Goal: Task Accomplishment & Management: Complete application form

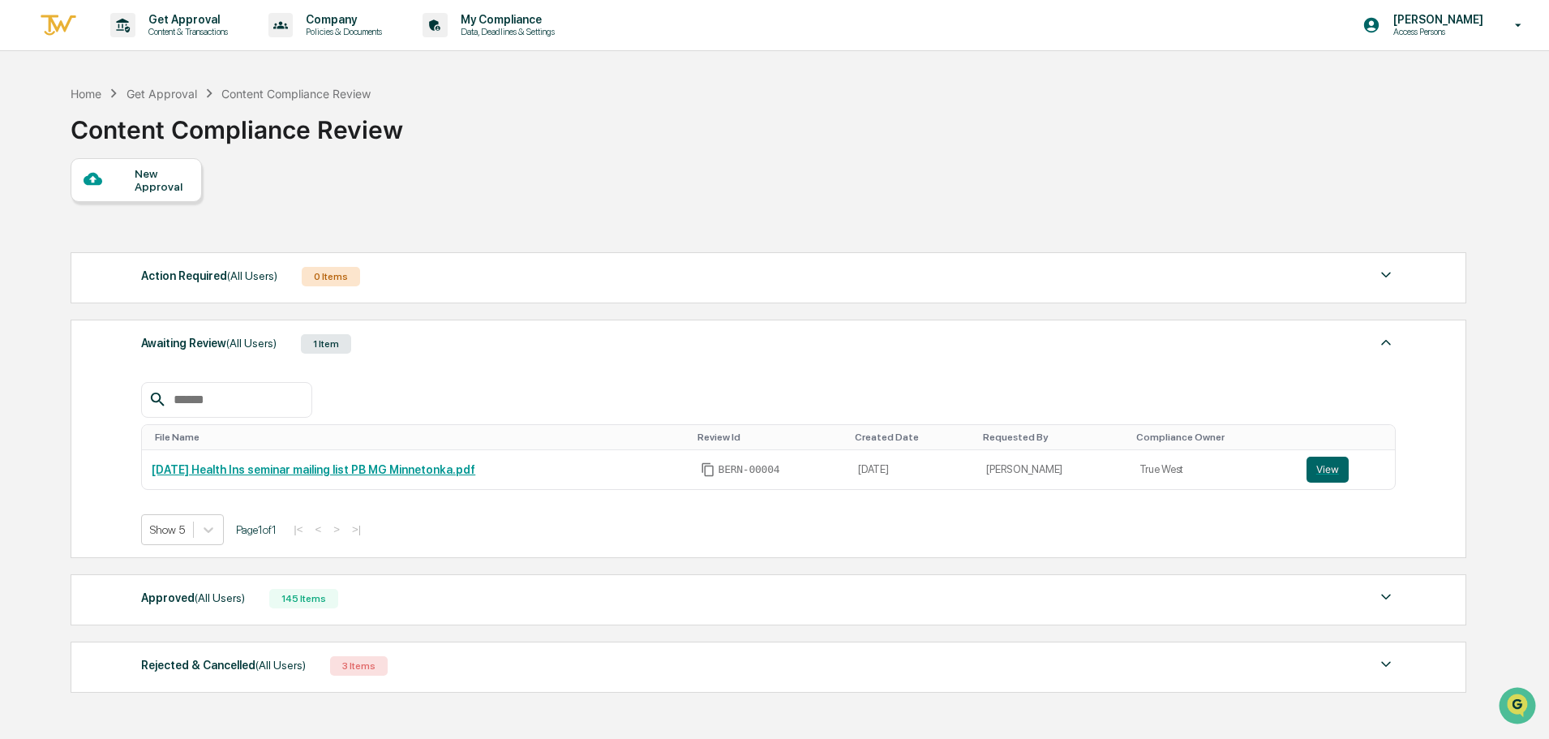
click at [135, 165] on div "Home Get Approval Content Compliance Review Content Compliance Review New Appro…" at bounding box center [767, 458] width 1442 height 762
click at [135, 170] on div "New Approval" at bounding box center [162, 180] width 54 height 26
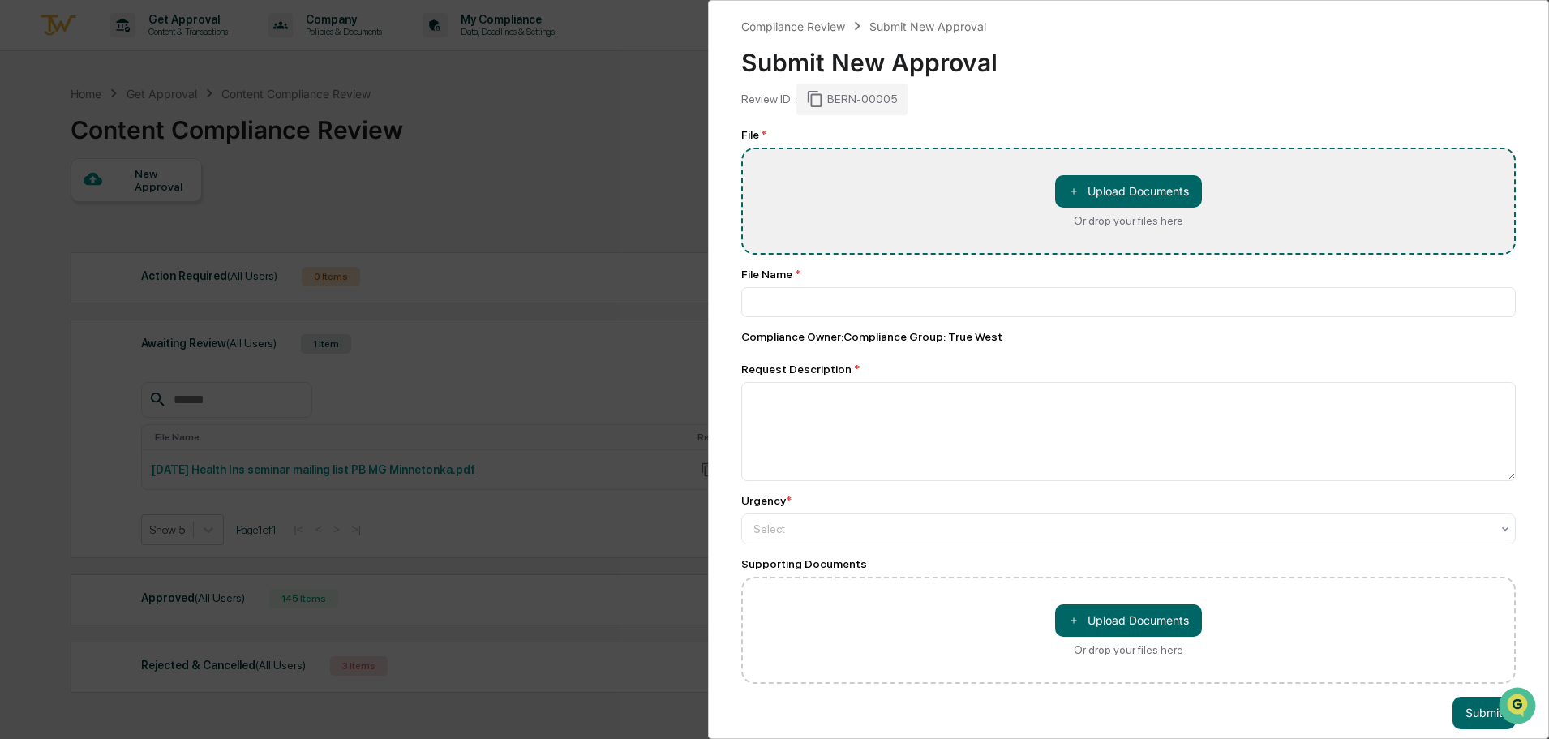
type input "**********"
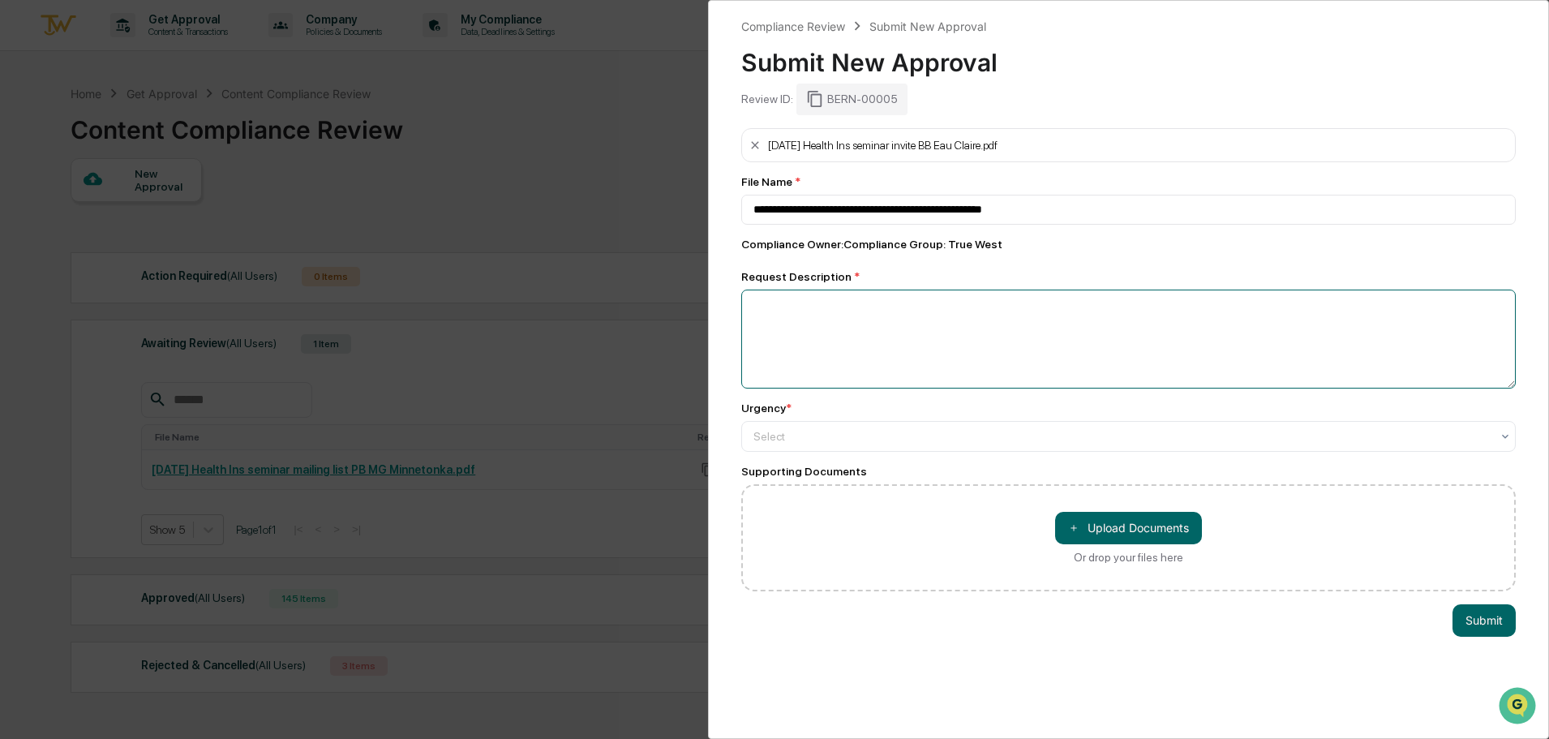
click at [821, 328] on textarea at bounding box center [1128, 338] width 774 height 99
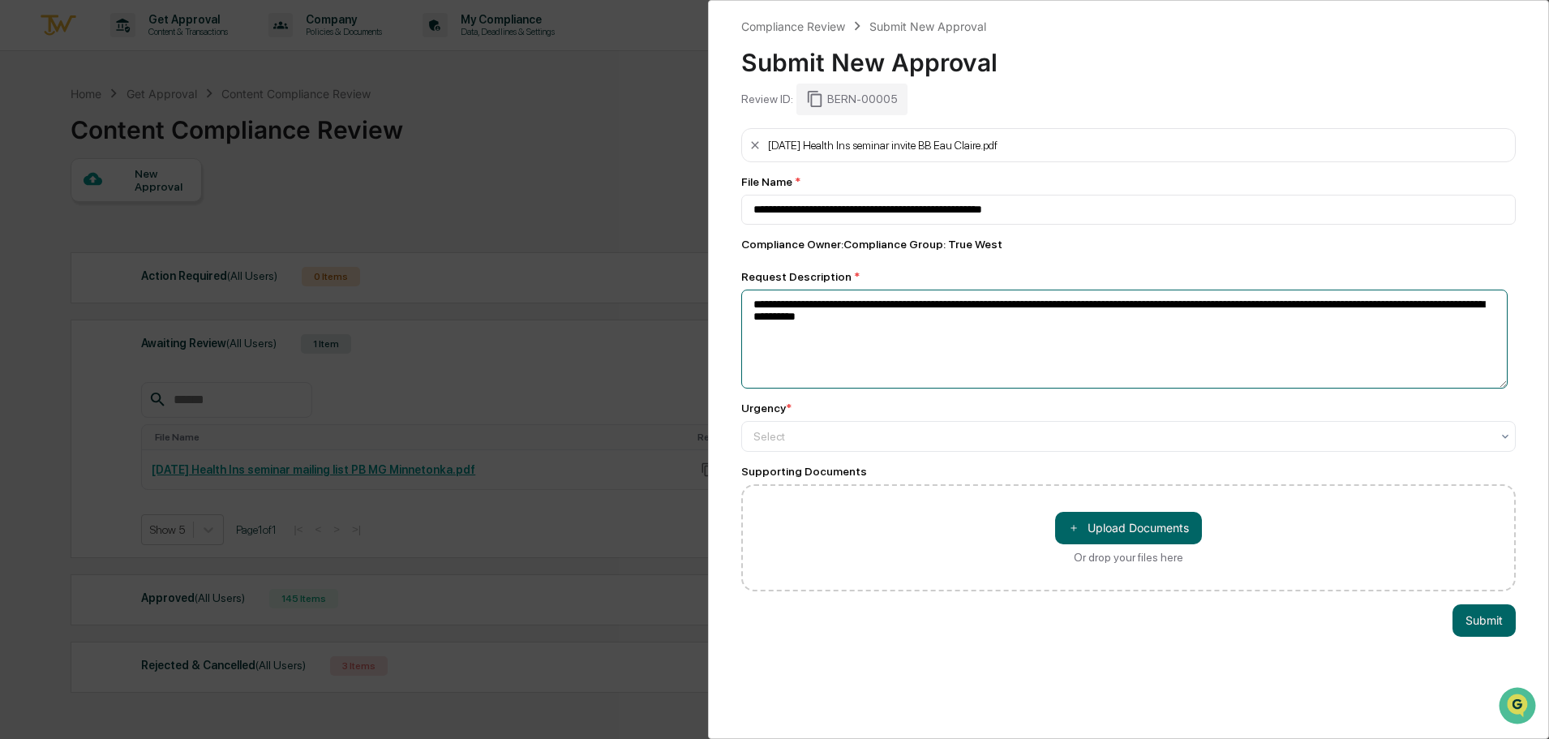
click at [909, 323] on textarea "**********" at bounding box center [1124, 338] width 766 height 99
type textarea "**********"
click at [776, 431] on div at bounding box center [1121, 436] width 737 height 16
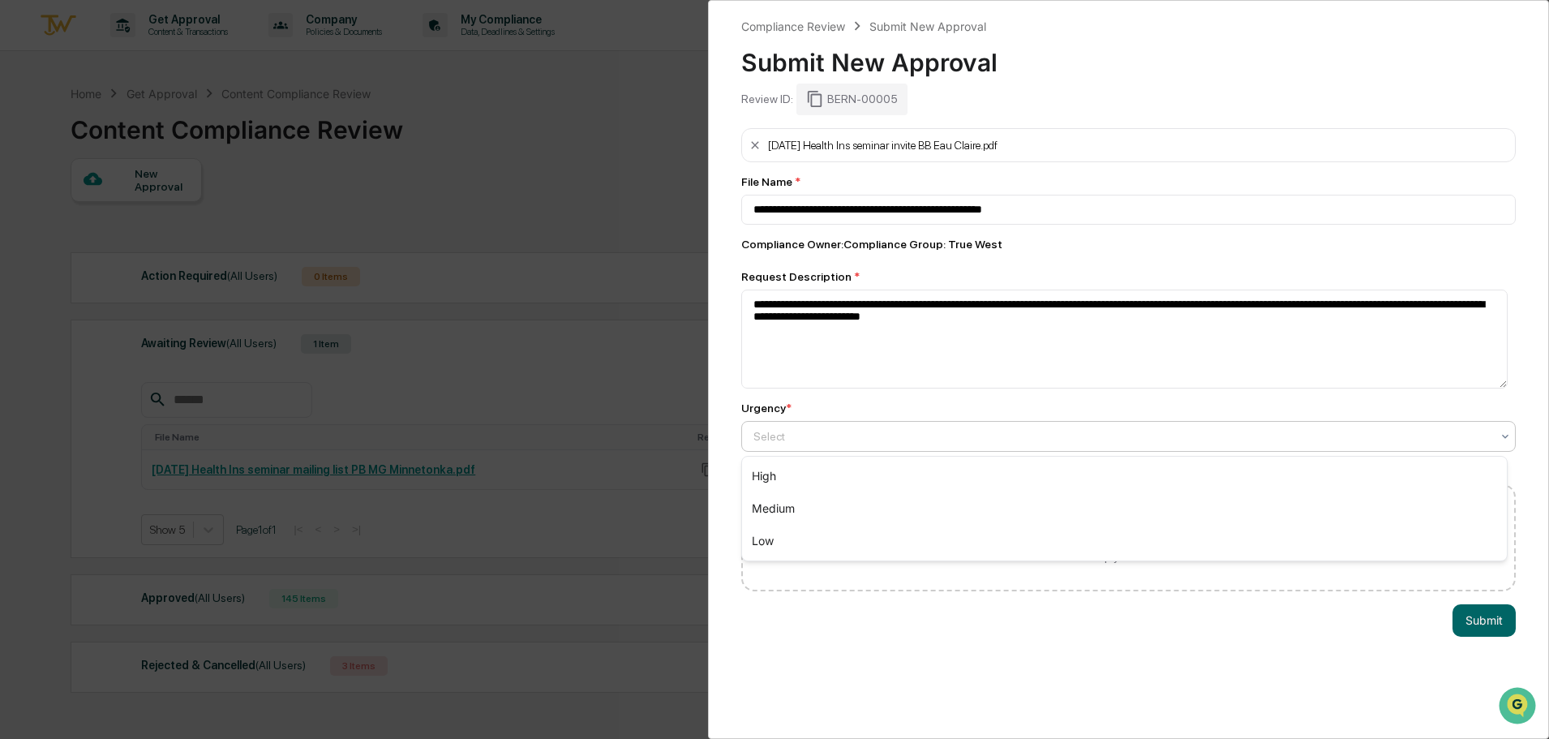
click at [773, 468] on div "High" at bounding box center [1124, 476] width 765 height 32
click at [1500, 627] on button "Submit" at bounding box center [1483, 620] width 63 height 32
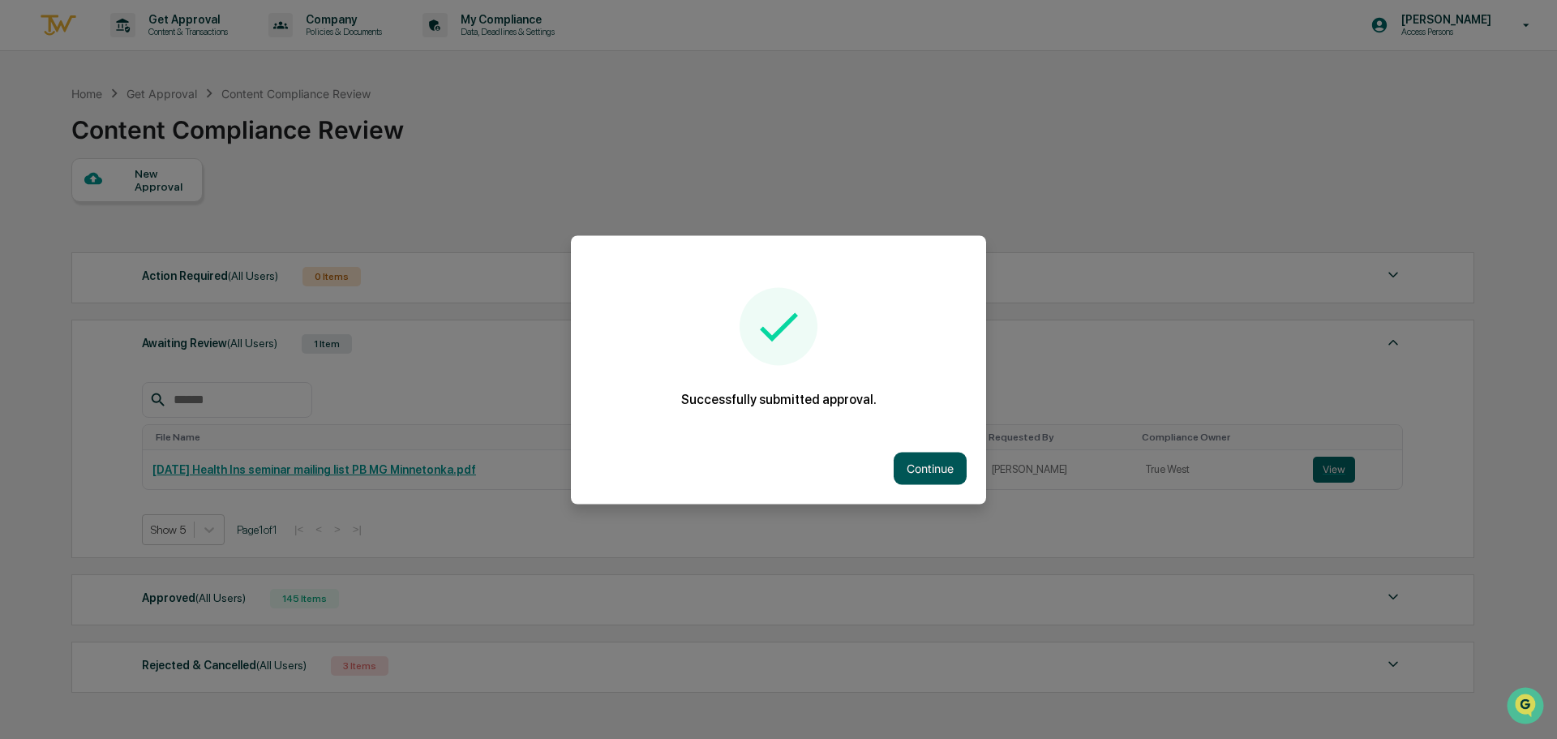
click at [949, 461] on button "Continue" at bounding box center [930, 468] width 73 height 32
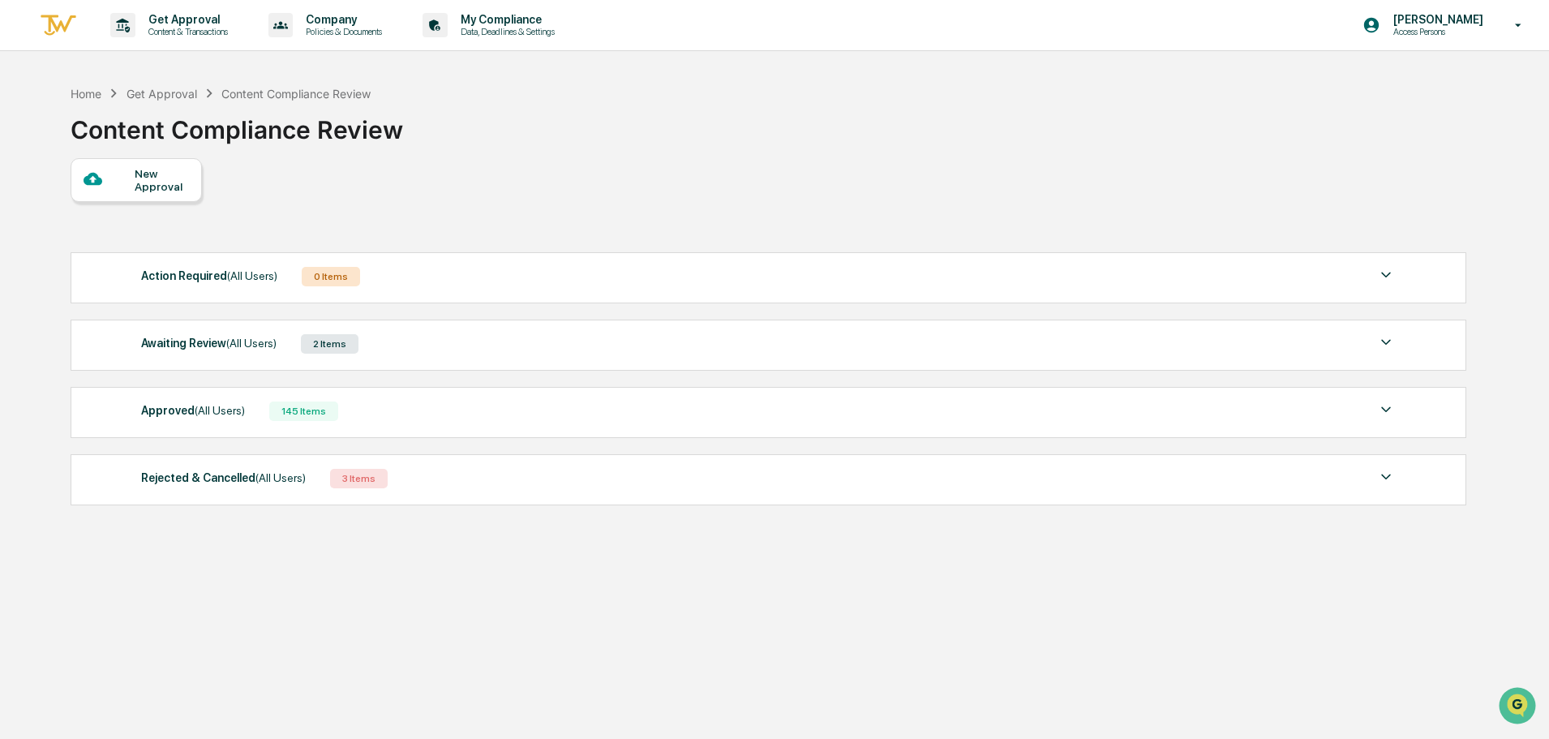
click at [163, 349] on div "Awaiting Review (All Users)" at bounding box center [208, 342] width 135 height 21
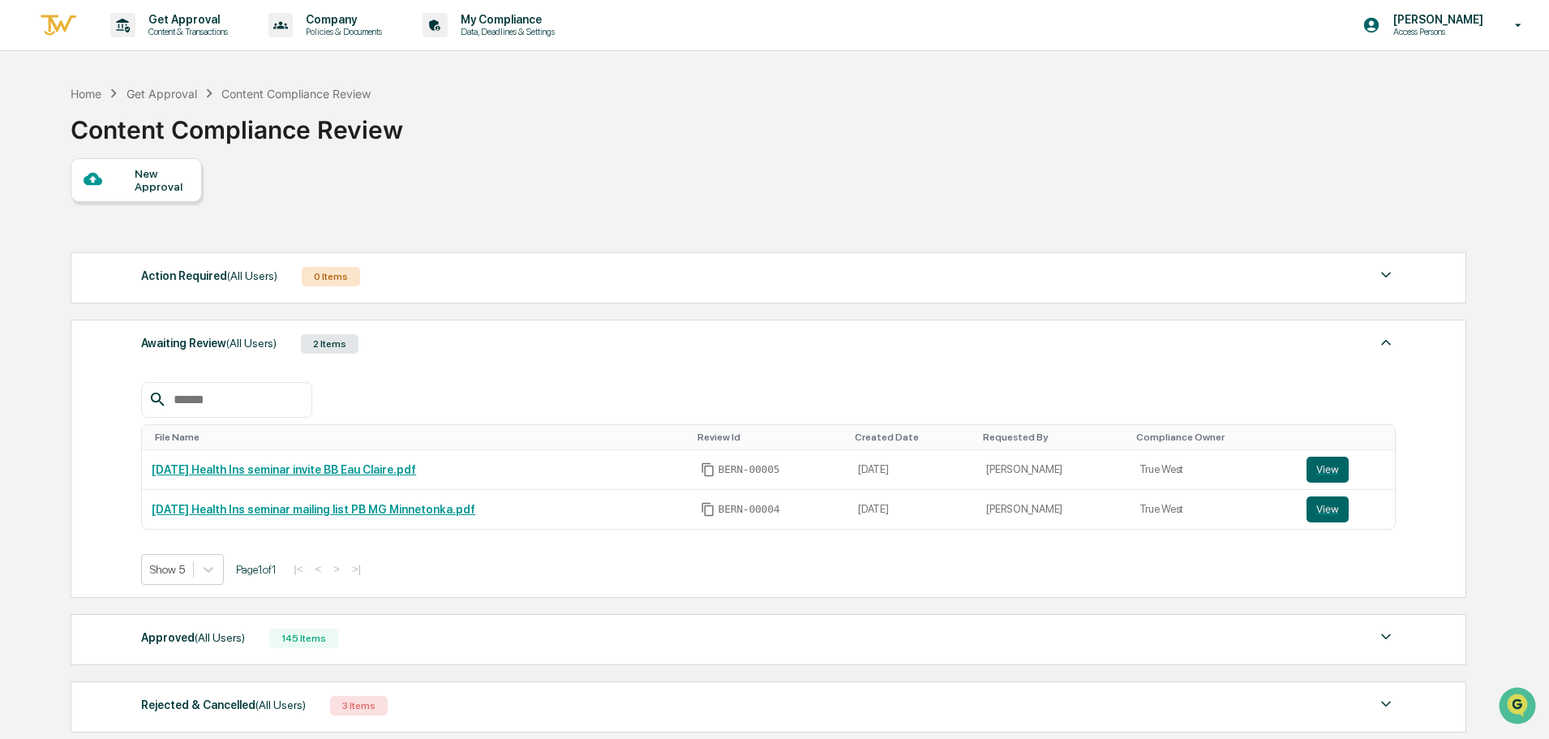
drag, startPoint x: 464, startPoint y: 473, endPoint x: 135, endPoint y: 467, distance: 329.2
click at [135, 467] on div "Awaiting Review (All Users) 2 Items File Name Review Id Created Date Requested …" at bounding box center [768, 458] width 1395 height 278
click at [459, 422] on div "File Name Review Id Created Date Requested By Compliance Owner [DATE] Health In…" at bounding box center [768, 483] width 1254 height 203
drag, startPoint x: 452, startPoint y: 476, endPoint x: 151, endPoint y: 483, distance: 301.7
click at [151, 483] on td "[DATE] Health Ins seminar invite BB Eau Claire.pdf" at bounding box center [416, 470] width 548 height 40
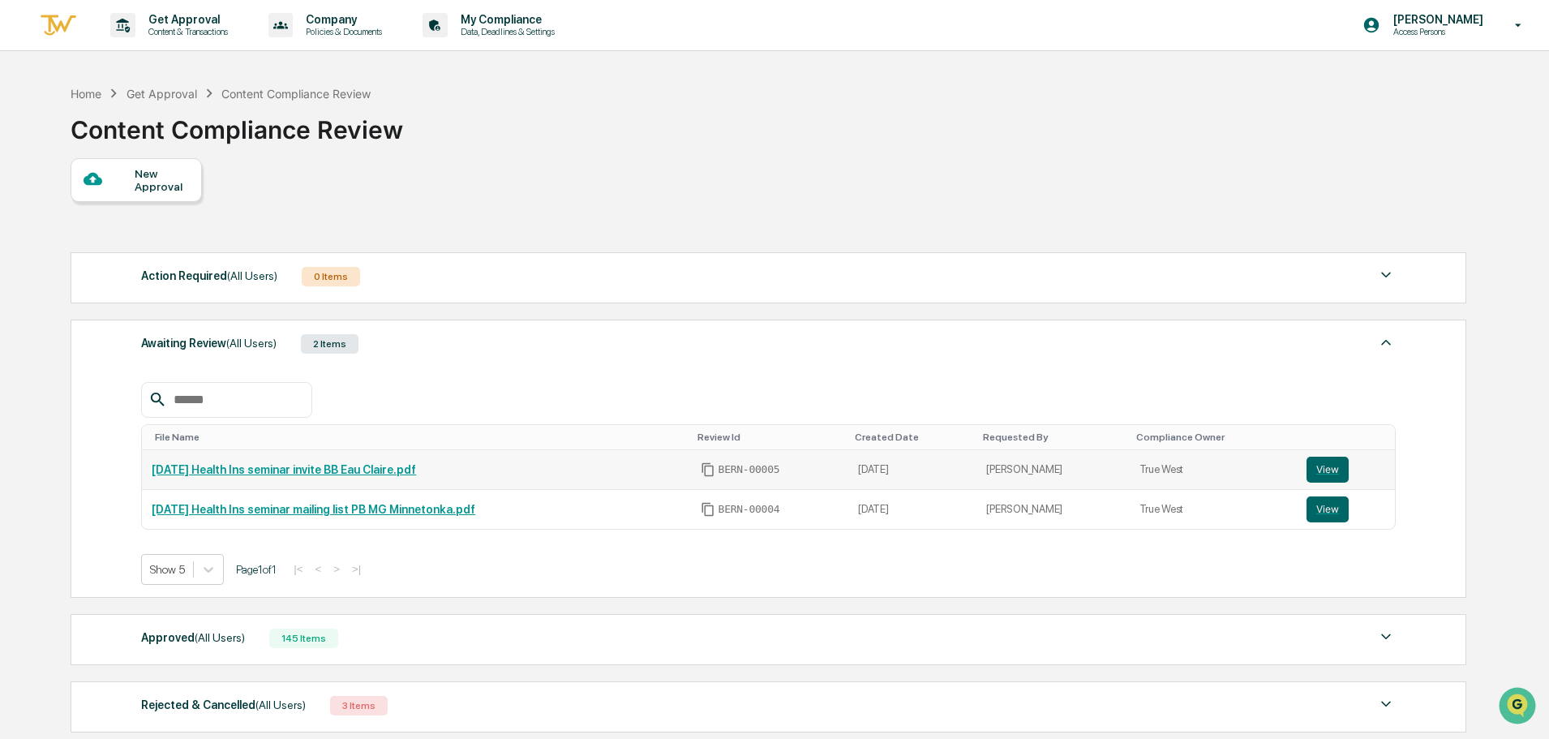
copy link "[DATE] Health Ins seminar invite BB Eau Claire.pdf"
